Goal: Task Accomplishment & Management: Use online tool/utility

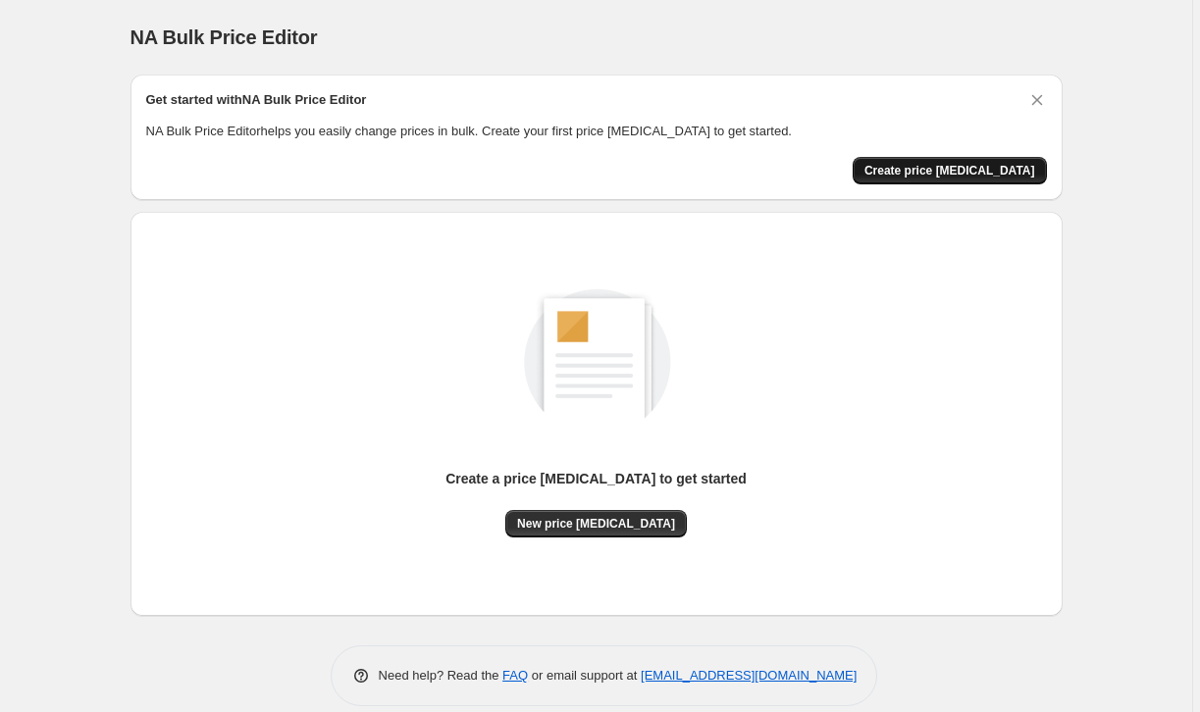
click at [943, 178] on span "Create price [MEDICAL_DATA]" at bounding box center [949, 171] width 171 height 16
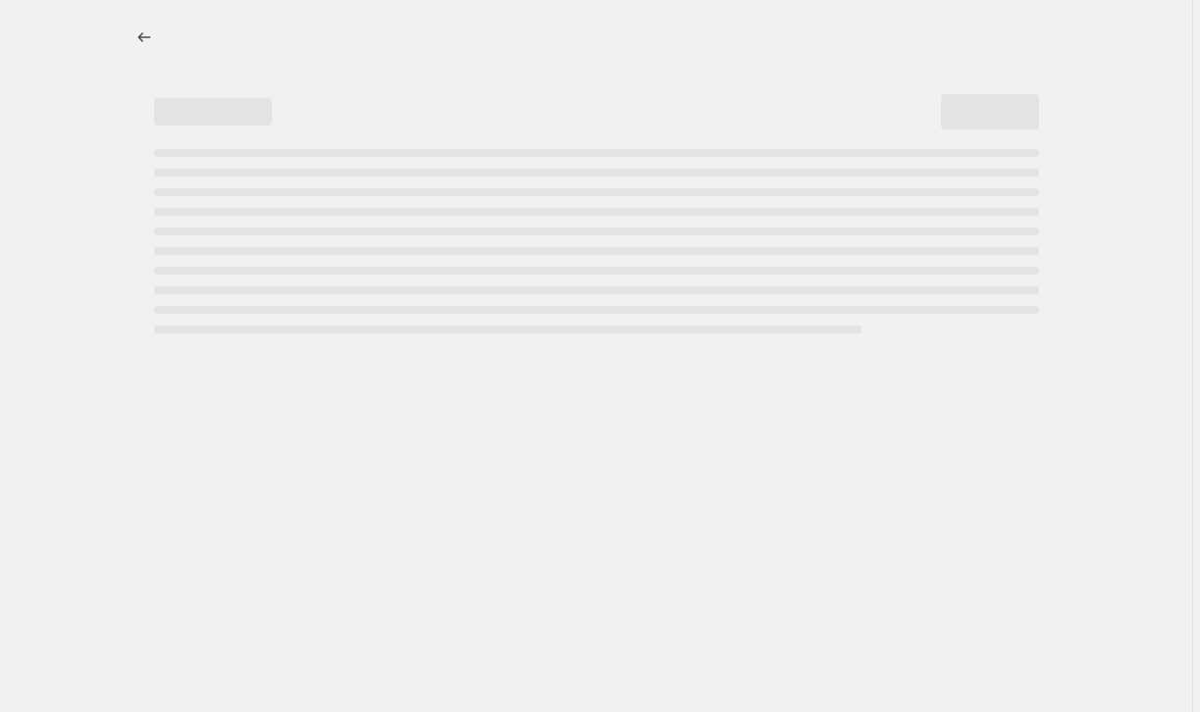
select select "percentage"
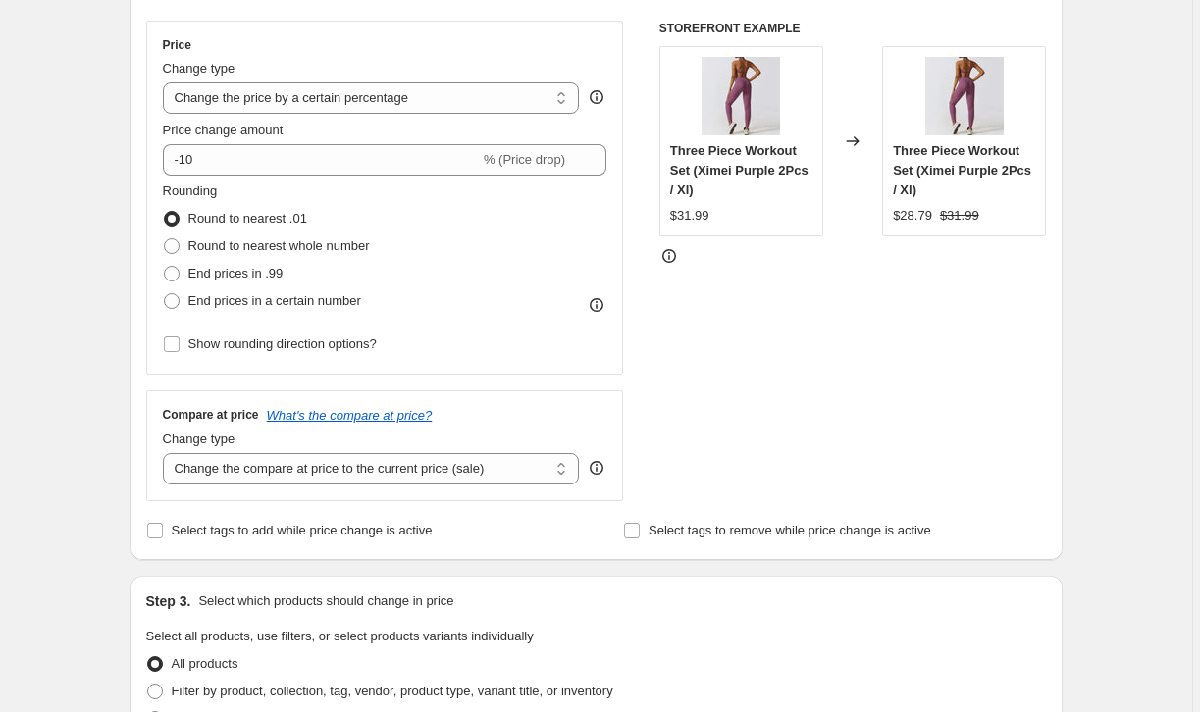
scroll to position [339, 0]
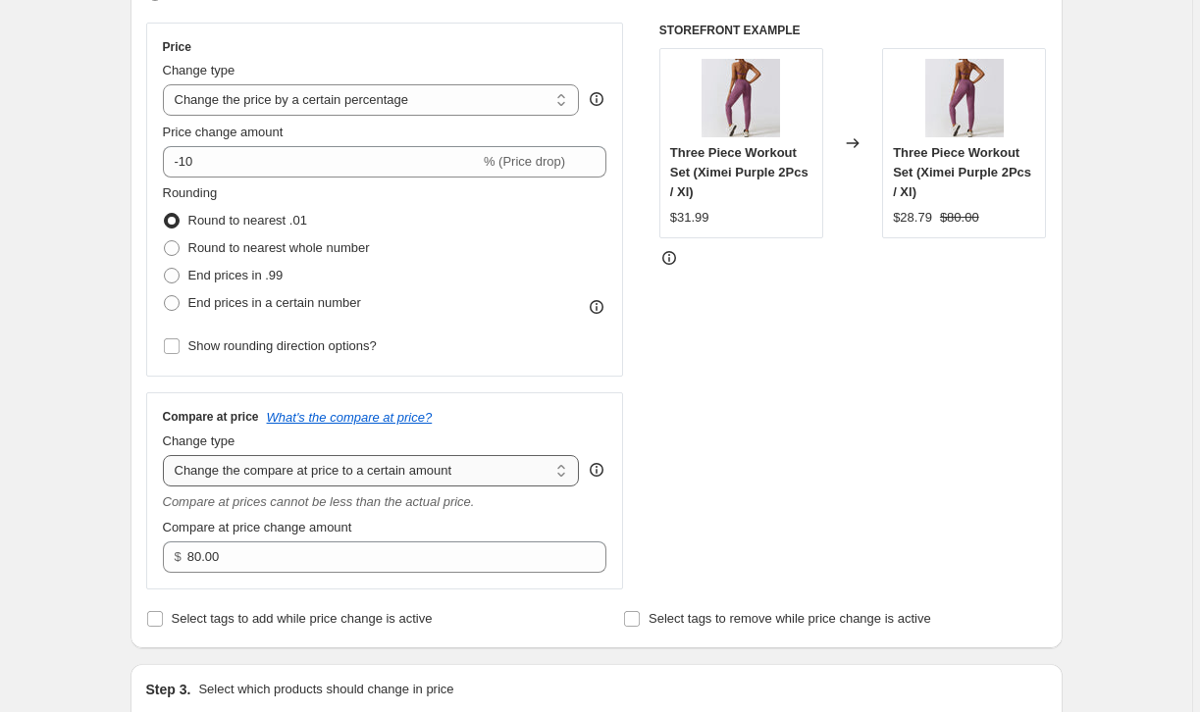
select select "percentage"
type input "-15"
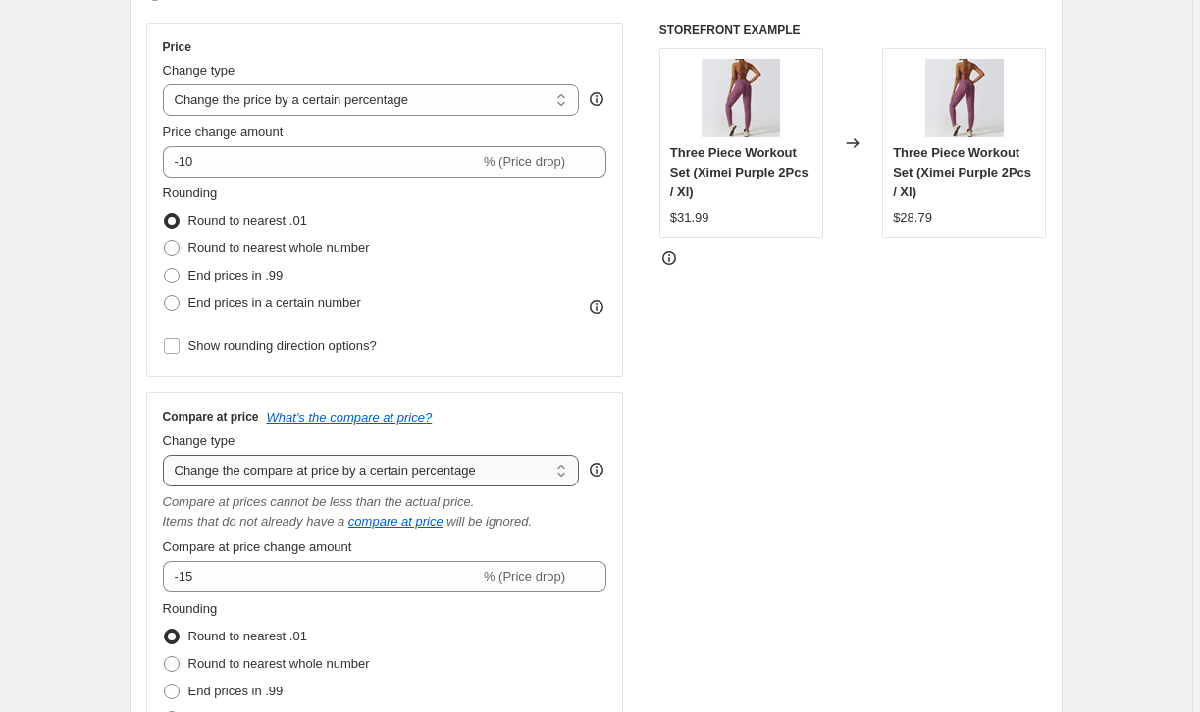
select select "pp"
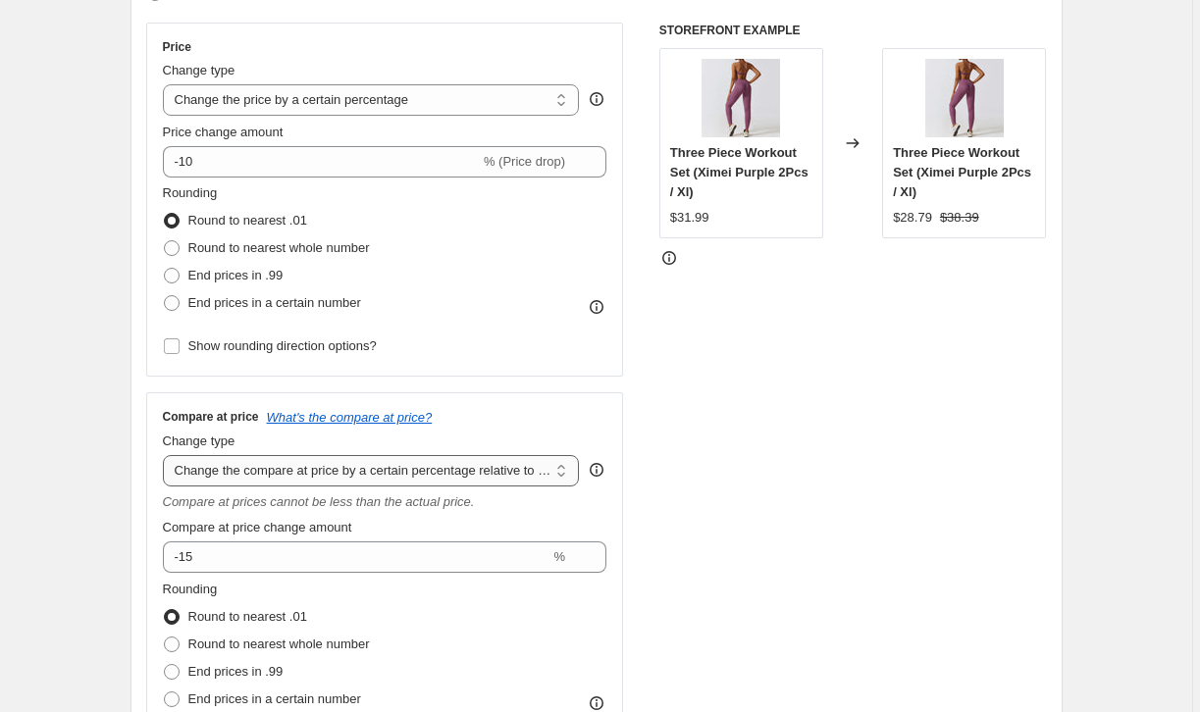
type input "20"
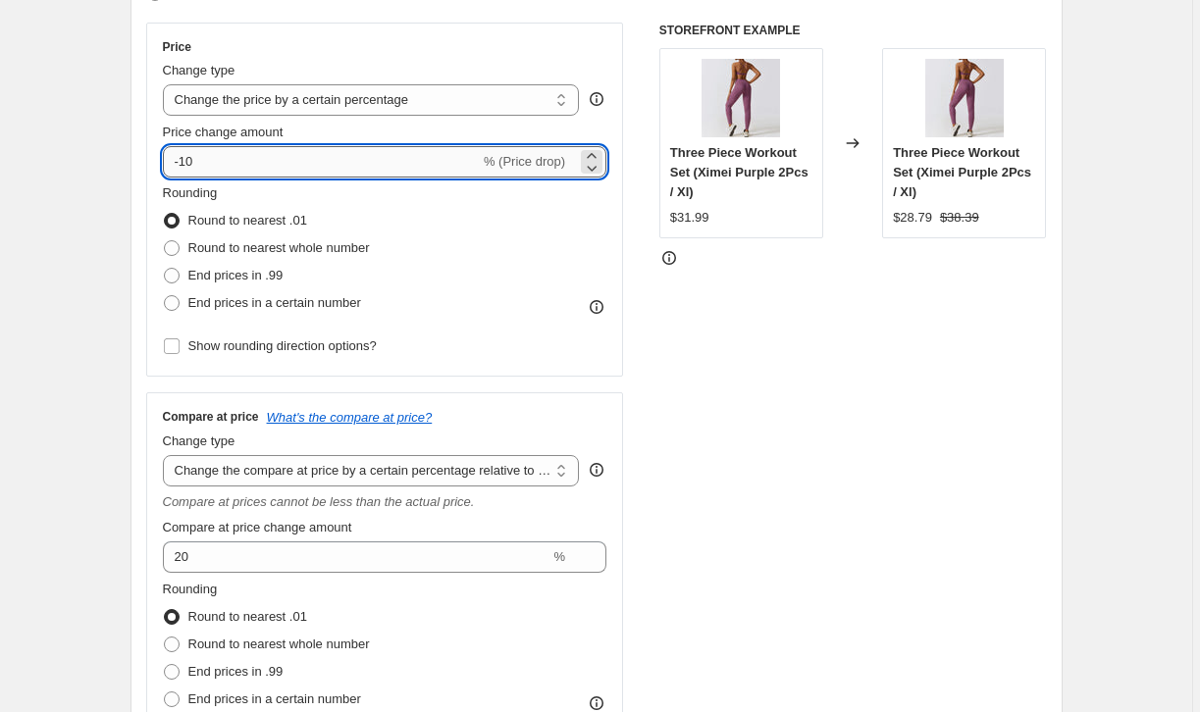
drag, startPoint x: 233, startPoint y: 165, endPoint x: 175, endPoint y: 165, distance: 57.9
click at [175, 165] on input "-10" at bounding box center [321, 161] width 317 height 31
click at [177, 247] on span at bounding box center [172, 248] width 16 height 16
click at [165, 241] on input "Round to nearest whole number" at bounding box center [164, 240] width 1 height 1
radio input "true"
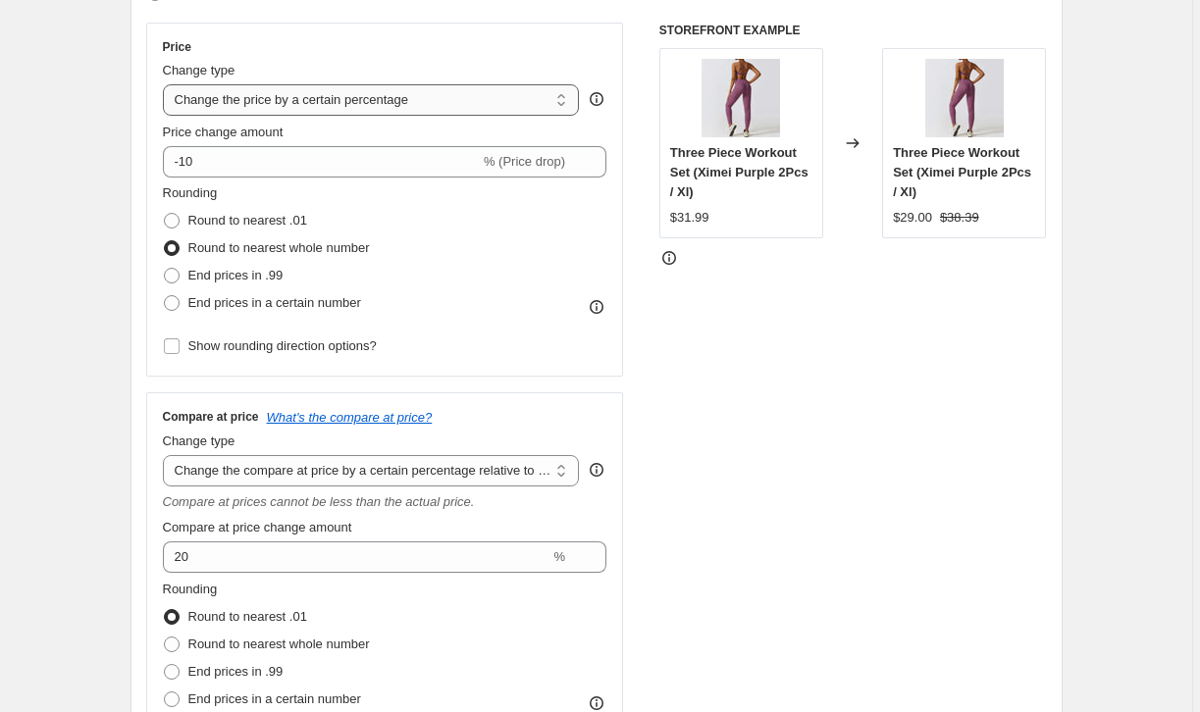
select select "no_change"
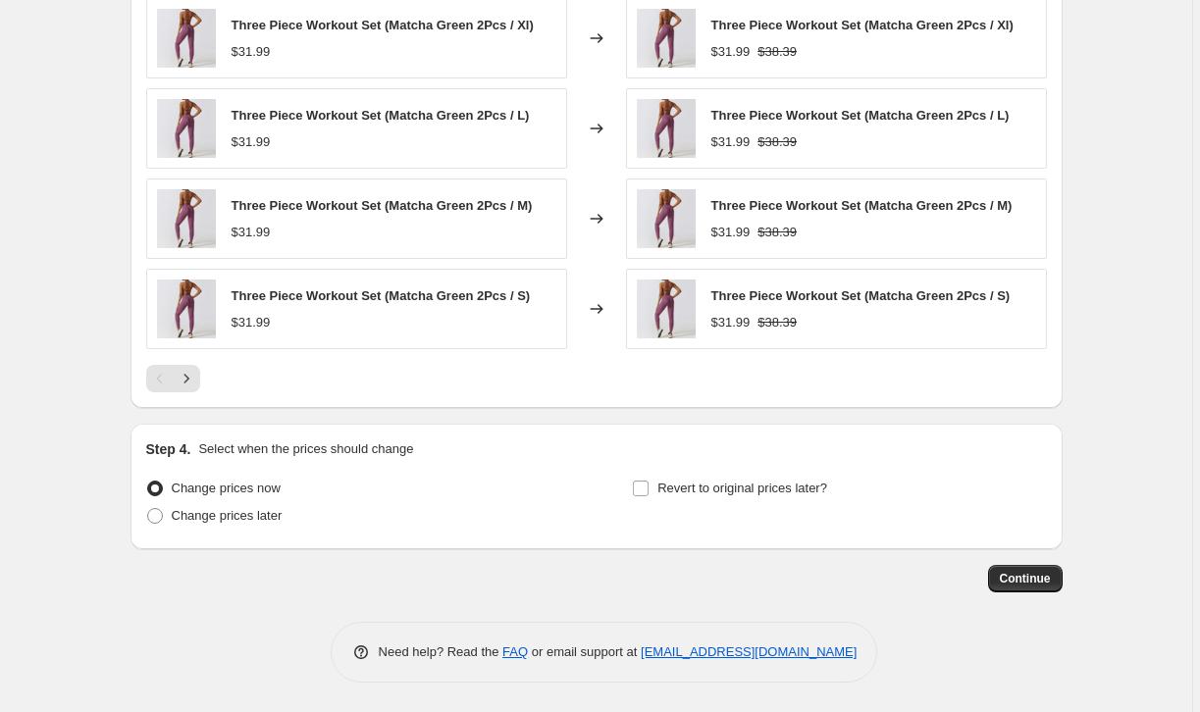
scroll to position [1254, 0]
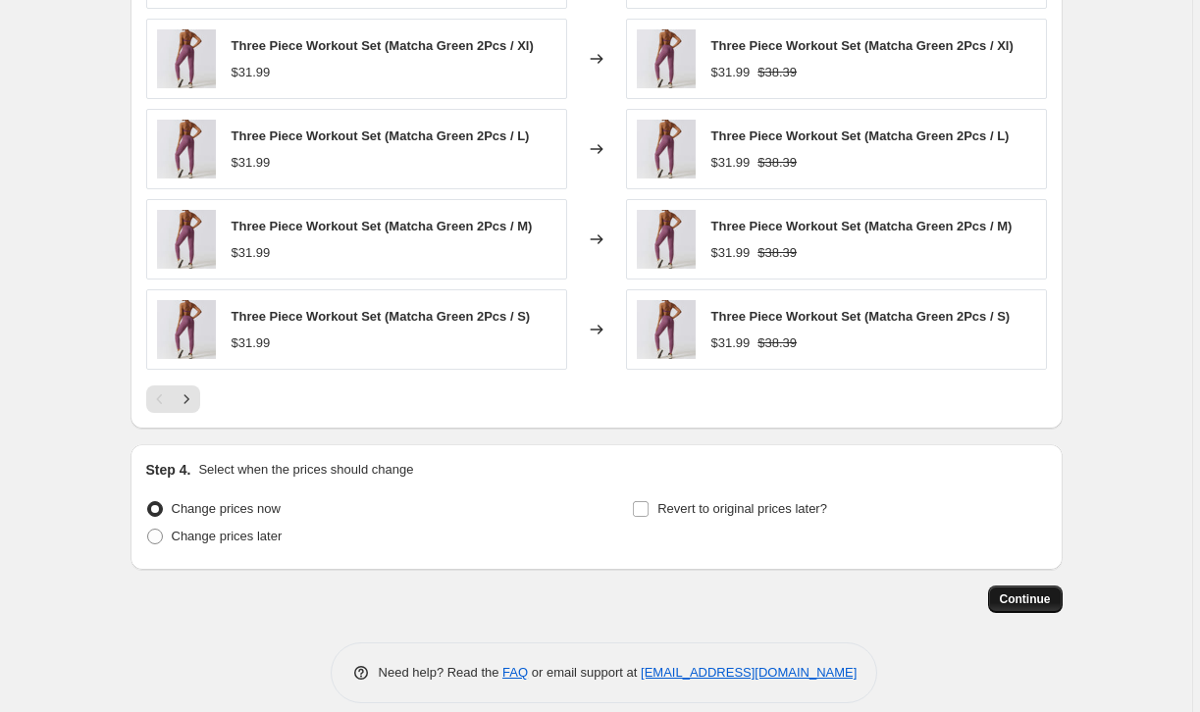
click at [1031, 600] on span "Continue" at bounding box center [1025, 600] width 51 height 16
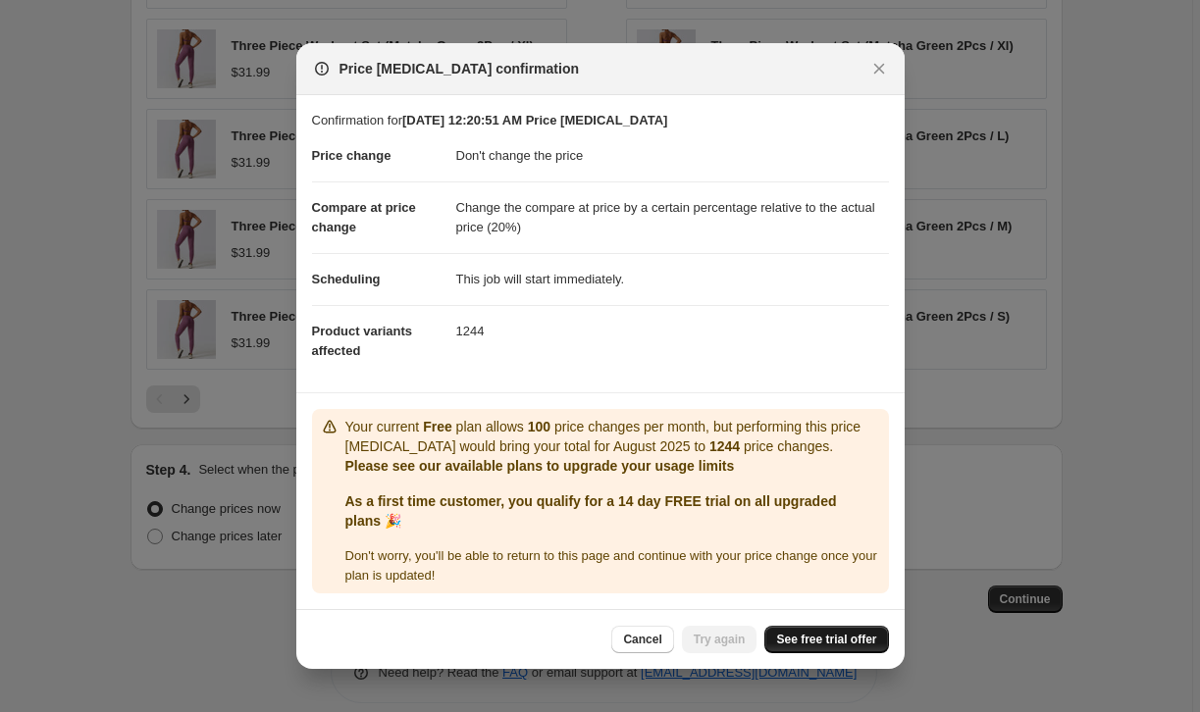
click at [803, 640] on span "See free trial offer" at bounding box center [826, 640] width 100 height 16
click at [873, 68] on icon "Close" at bounding box center [879, 69] width 20 height 20
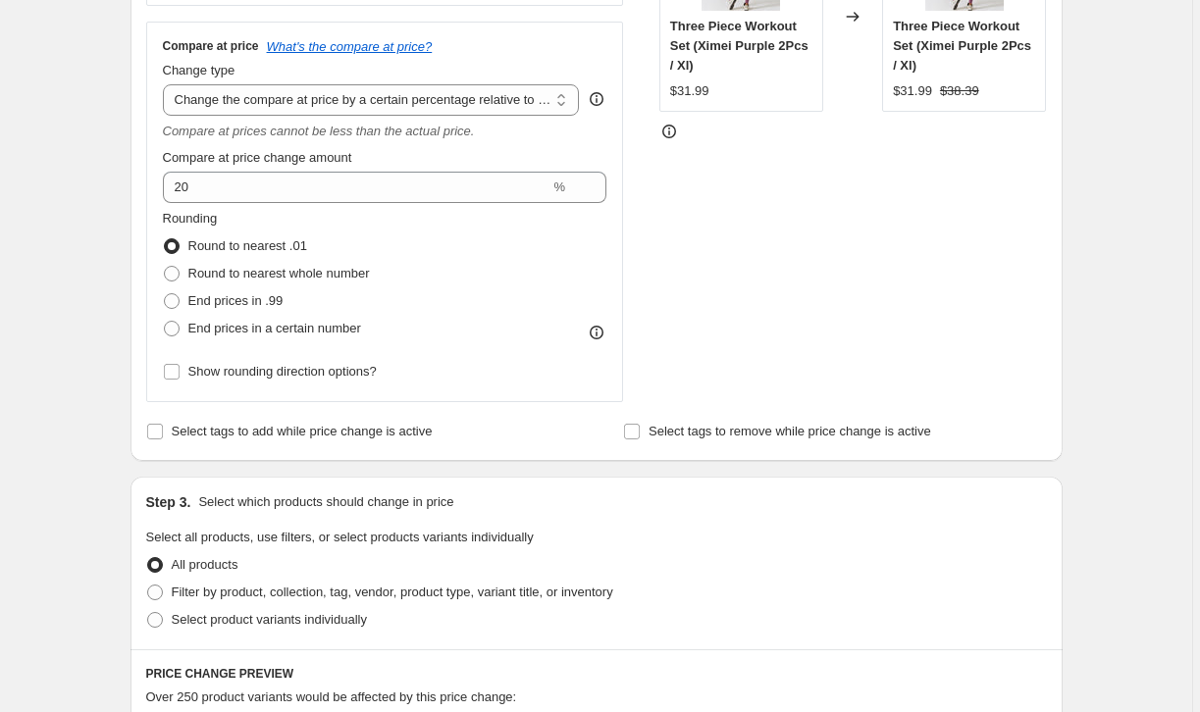
scroll to position [468, 0]
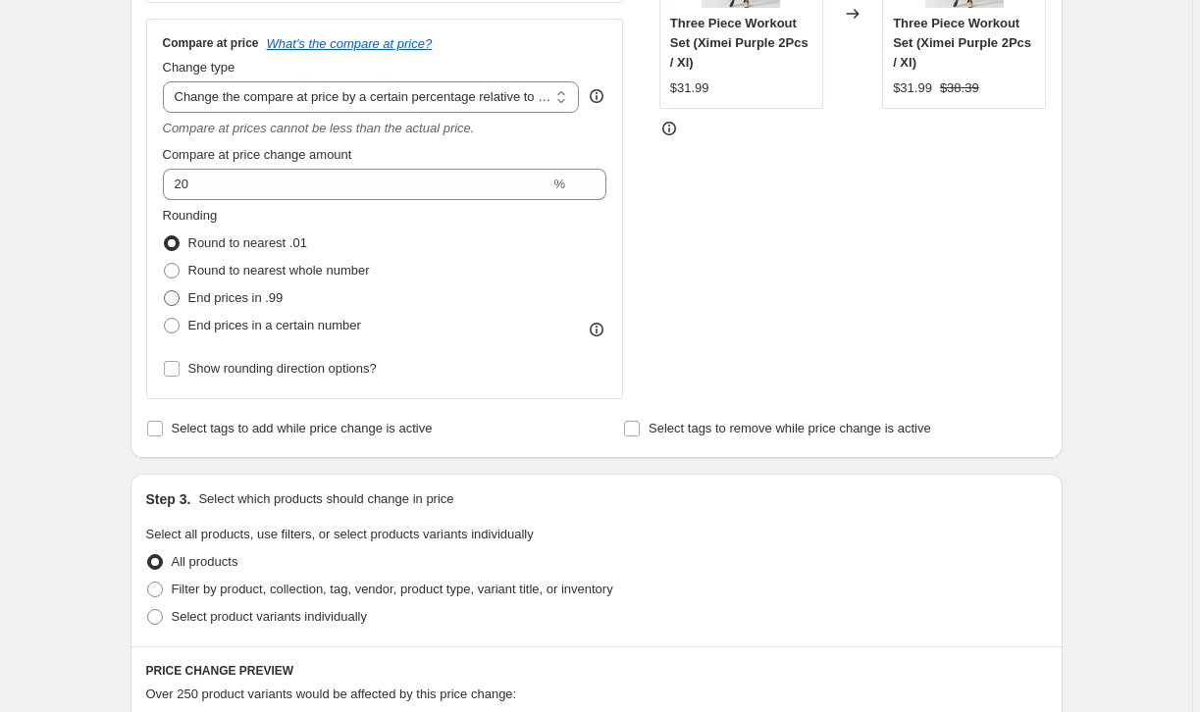
click at [179, 296] on span at bounding box center [172, 298] width 16 height 16
click at [165, 291] on input "End prices in .99" at bounding box center [164, 290] width 1 height 1
radio input "true"
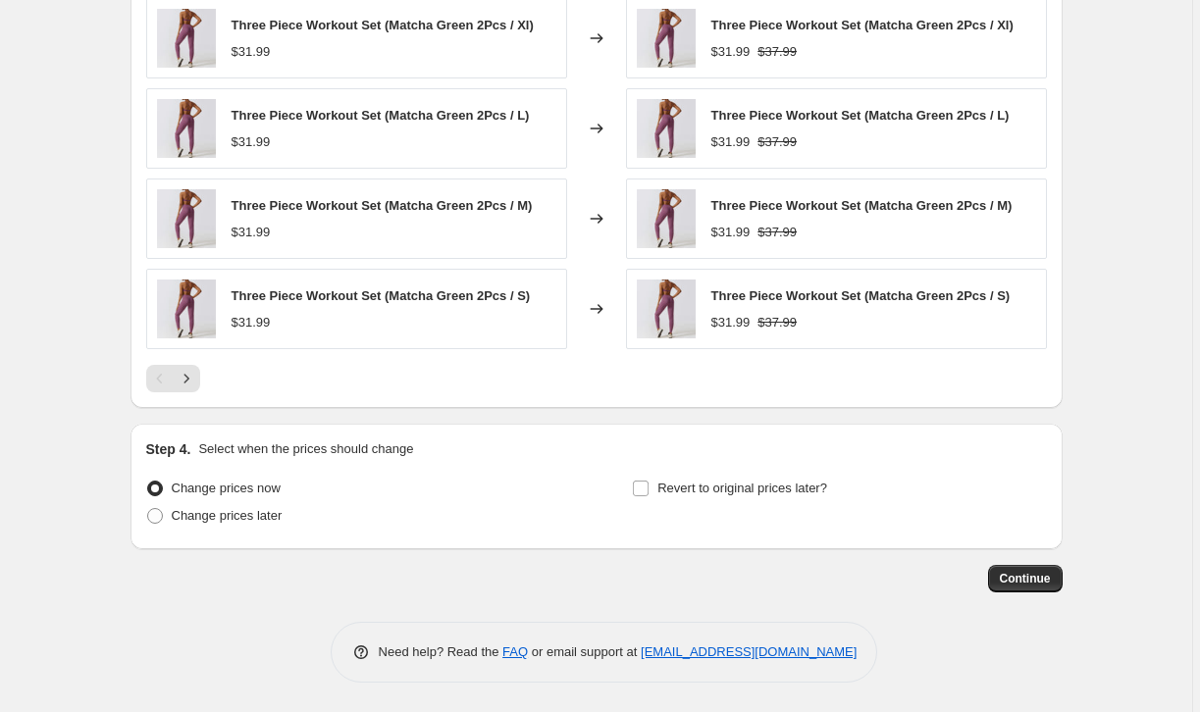
scroll to position [1275, 0]
click at [1041, 572] on button "Continue" at bounding box center [1025, 578] width 75 height 27
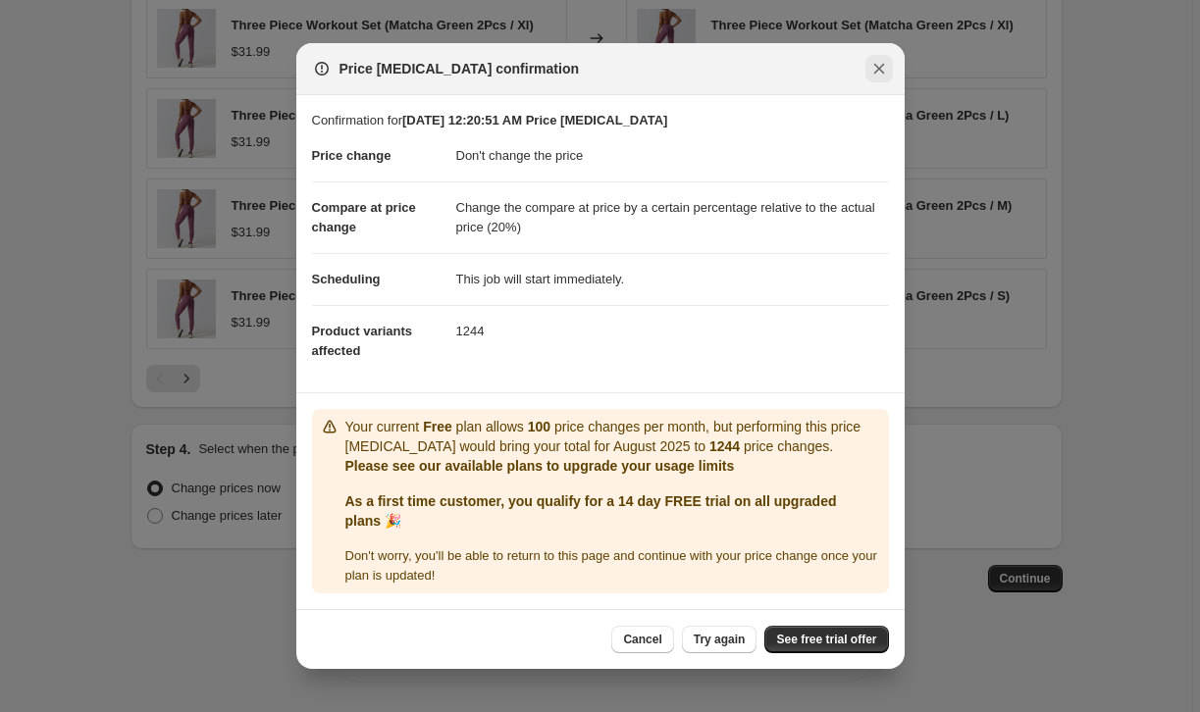
click at [869, 61] on icon "Close" at bounding box center [879, 69] width 20 height 20
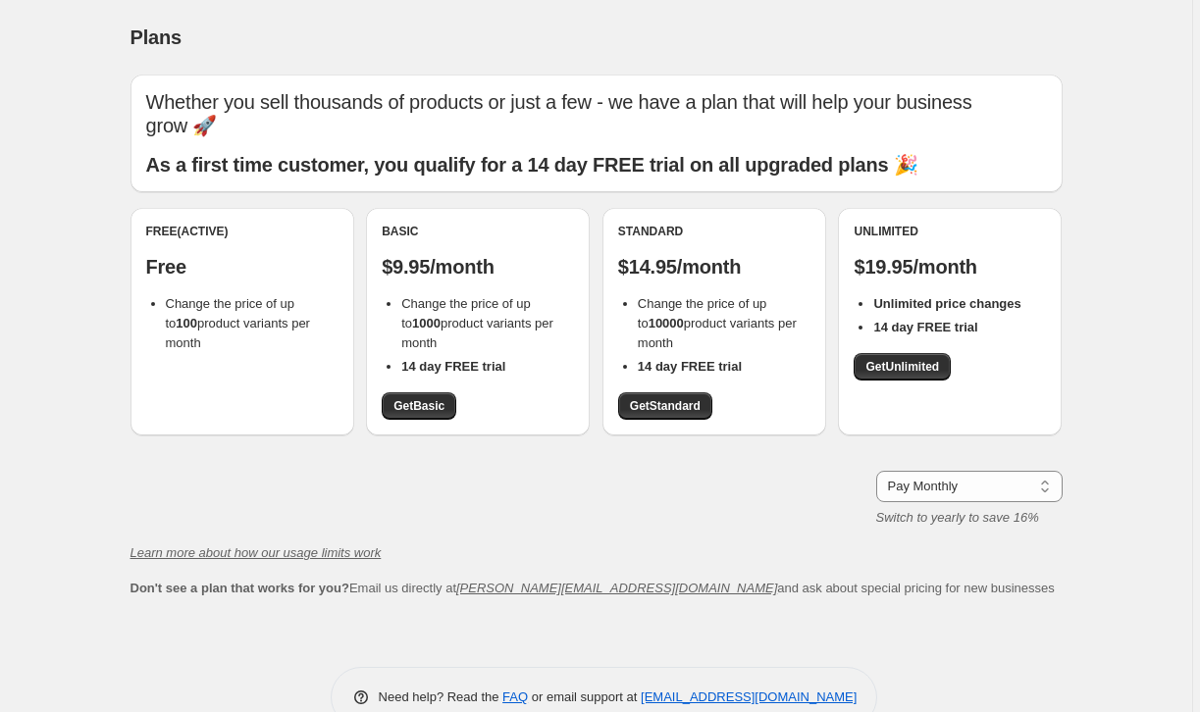
click at [209, 332] on div "Free (Active) Free Change the price of up to 100 product variants per month" at bounding box center [242, 322] width 224 height 228
click at [169, 255] on p "Free" at bounding box center [242, 267] width 192 height 24
click at [173, 255] on p "Free" at bounding box center [242, 267] width 192 height 24
